Goal: Task Accomplishment & Management: Complete application form

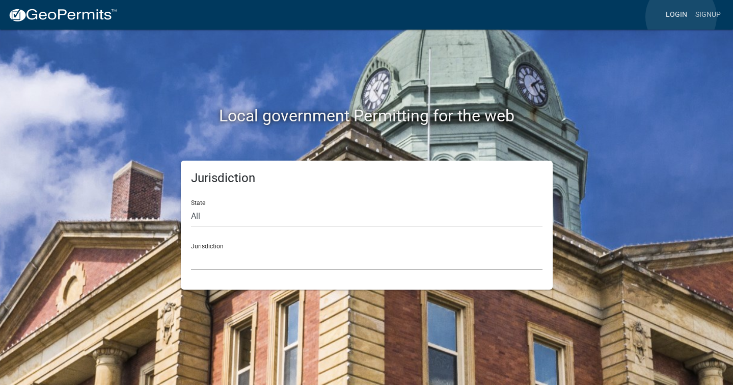
click at [681, 17] on link "Login" at bounding box center [677, 14] width 30 height 19
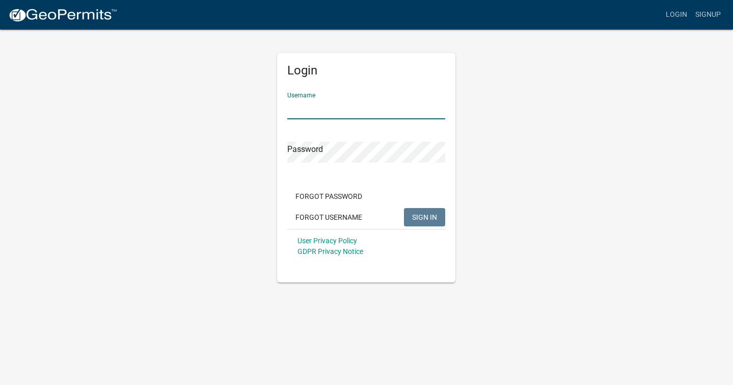
type input "fce"
click at [430, 218] on span "SIGN IN" at bounding box center [424, 216] width 25 height 8
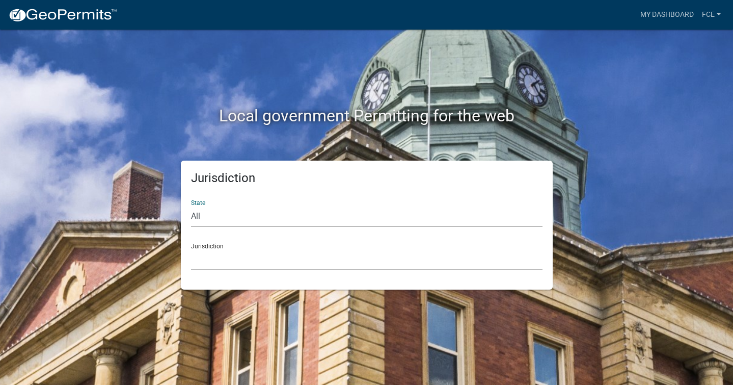
select select "[US_STATE]"
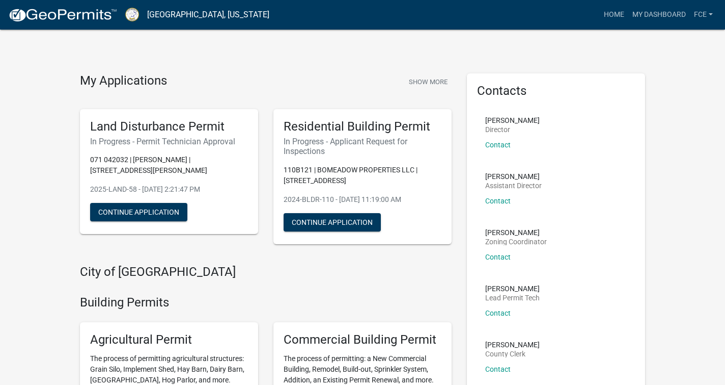
click at [115, 147] on div "Land Disturbance Permit In Progress - Permit Technician Approval 071 042032 | […" at bounding box center [169, 171] width 178 height 125
click at [173, 211] on button "Continue Application" at bounding box center [138, 212] width 97 height 18
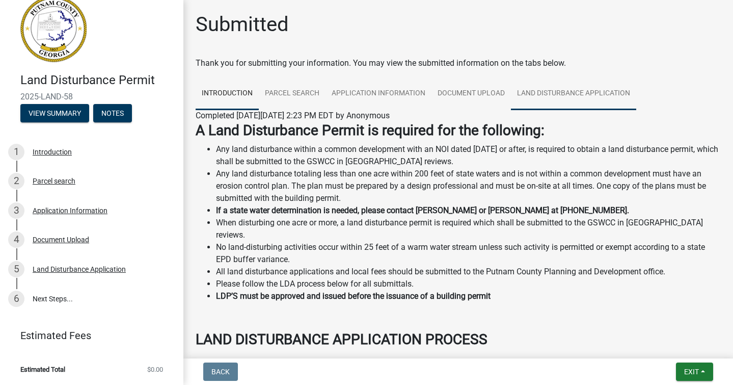
click at [560, 88] on link "Land Disturbance Application" at bounding box center [573, 93] width 125 height 33
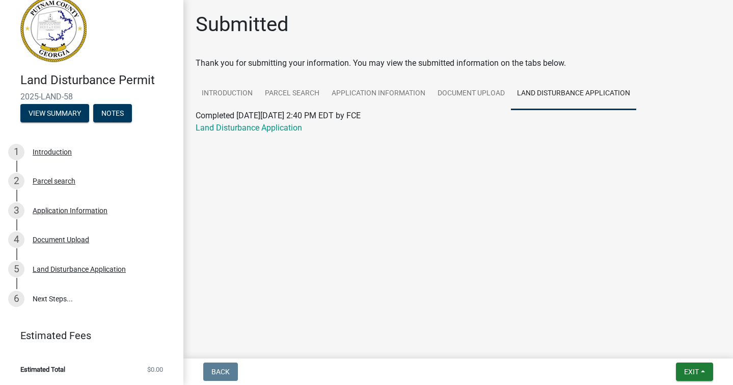
click at [50, 38] on img at bounding box center [53, 29] width 66 height 66
click at [54, 116] on button "View Summary" at bounding box center [54, 113] width 69 height 18
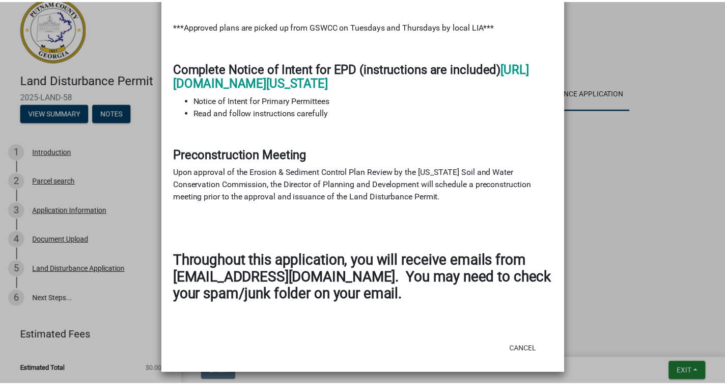
scroll to position [865, 0]
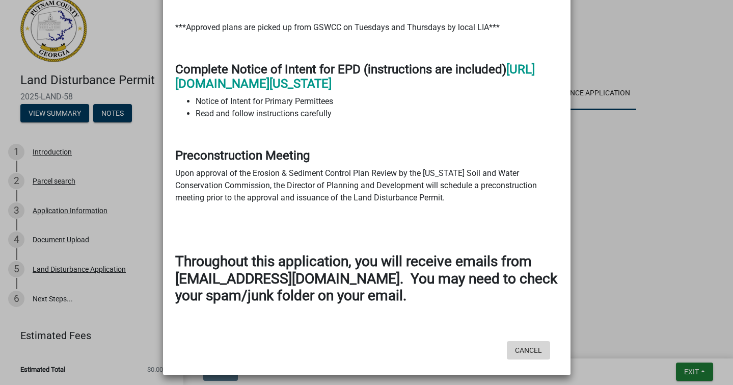
click at [530, 341] on button "Cancel" at bounding box center [528, 350] width 43 height 18
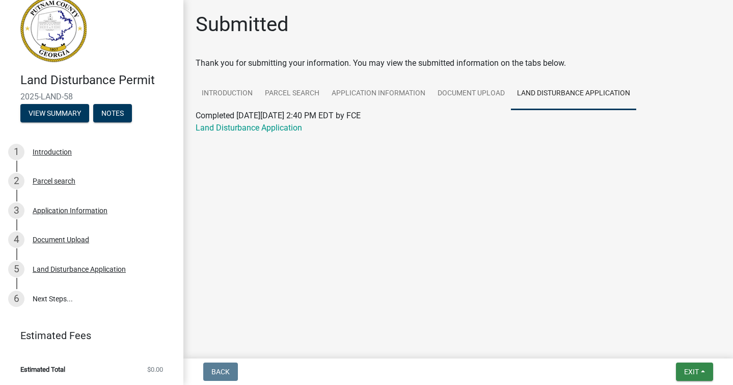
drag, startPoint x: 687, startPoint y: 372, endPoint x: 680, endPoint y: 367, distance: 8.8
click at [687, 372] on span "Exit" at bounding box center [691, 371] width 15 height 8
click at [654, 342] on button "Save & Exit" at bounding box center [673, 345] width 82 height 24
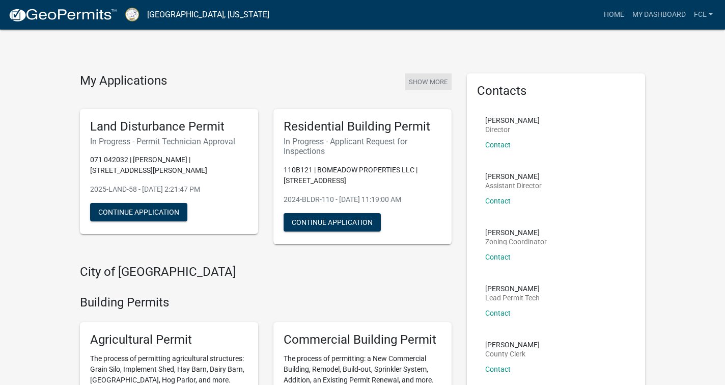
click at [434, 82] on button "Show More" at bounding box center [428, 81] width 47 height 17
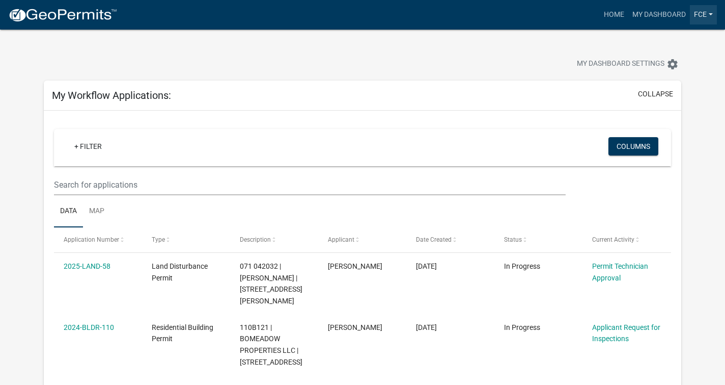
click at [711, 11] on link "FCE" at bounding box center [703, 14] width 27 height 19
click at [654, 44] on link "Account" at bounding box center [677, 42] width 82 height 24
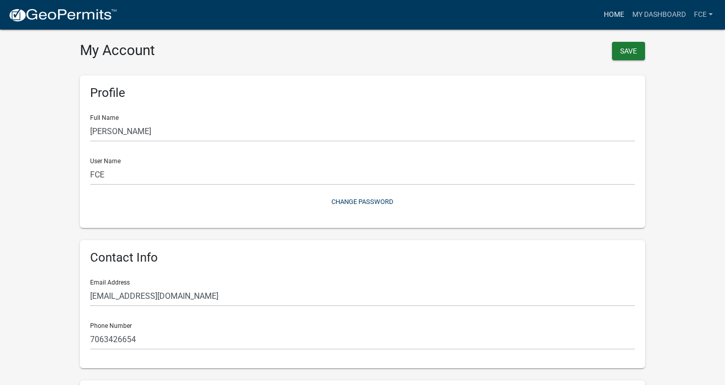
click at [600, 15] on link "Home" at bounding box center [614, 14] width 29 height 19
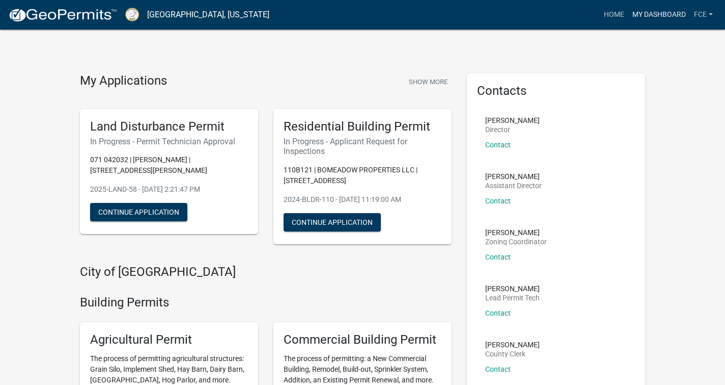
click at [668, 16] on link "My Dashboard" at bounding box center [660, 14] width 62 height 19
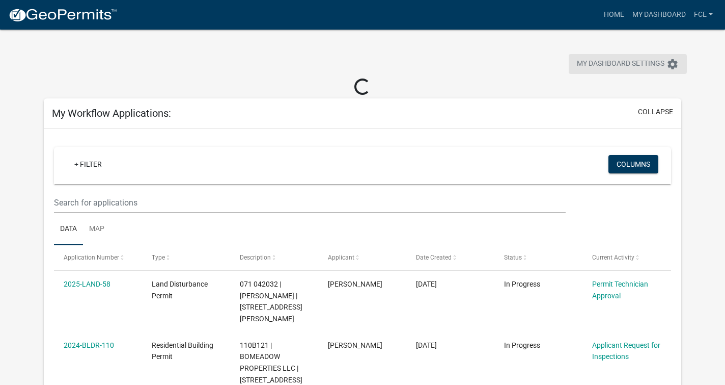
click at [672, 62] on icon "settings" at bounding box center [673, 64] width 12 height 12
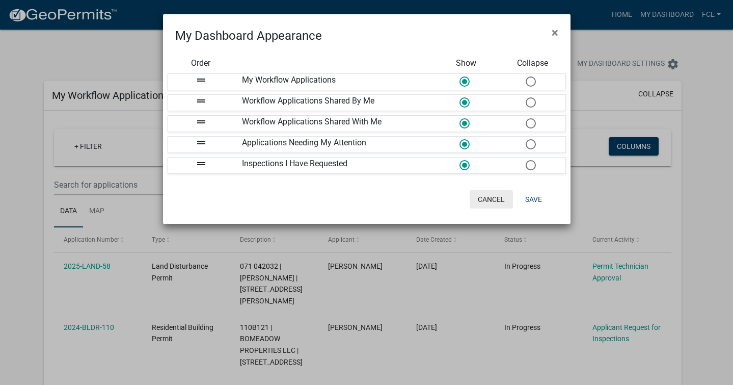
click at [493, 203] on button "Cancel" at bounding box center [491, 199] width 43 height 18
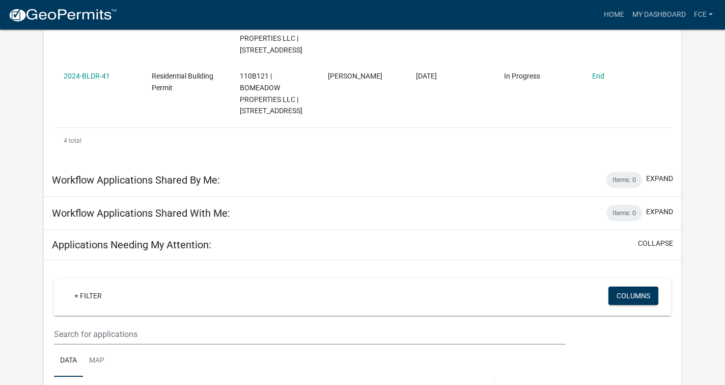
scroll to position [372, 0]
click at [663, 185] on button "expand" at bounding box center [660, 179] width 27 height 11
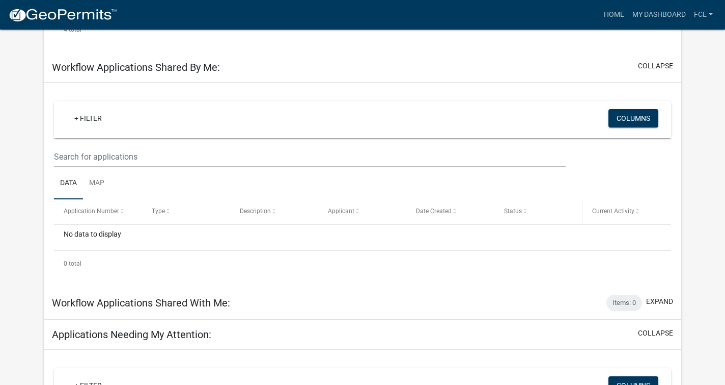
scroll to position [486, 0]
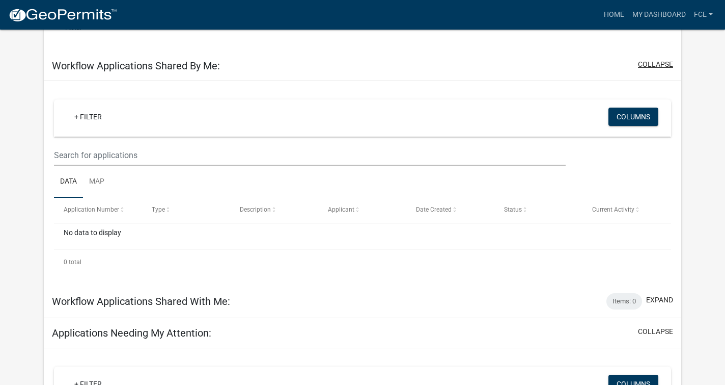
click at [651, 70] on button "collapse" at bounding box center [655, 64] width 35 height 11
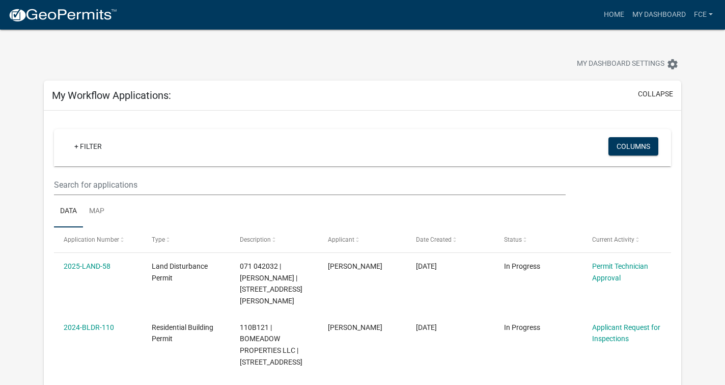
scroll to position [0, 0]
